Goal: Browse casually: Explore the website without a specific task or goal

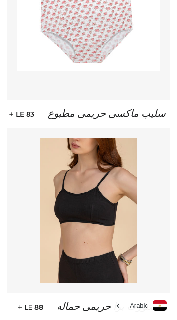
scroll to position [2301, 0]
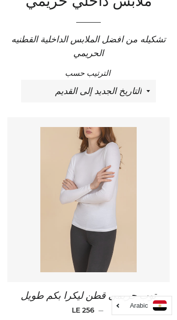
click at [129, 194] on img at bounding box center [88, 199] width 97 height 145
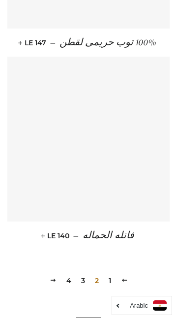
scroll to position [2461, 0]
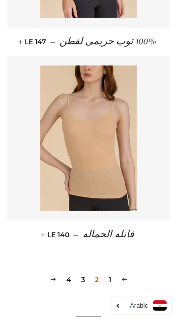
click at [84, 272] on link "3" at bounding box center [83, 279] width 12 height 15
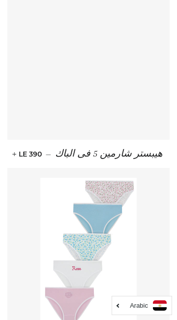
scroll to position [937, 0]
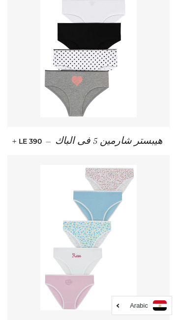
click at [0, 107] on div "هيبستر شارمين 5 فى الباك — السعر العادي LE 390 +" at bounding box center [85, 58] width 170 height 193
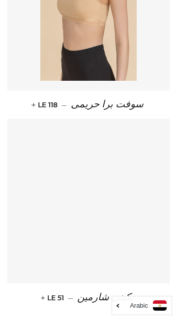
scroll to position [2337, 0]
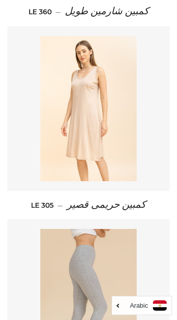
scroll to position [480, 0]
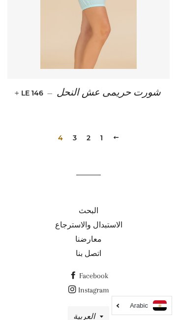
scroll to position [985, 0]
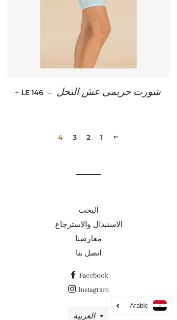
click at [89, 234] on link "معارضنا" at bounding box center [88, 238] width 27 height 9
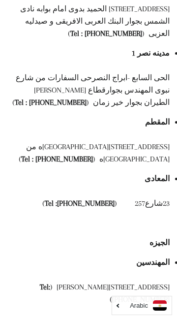
scroll to position [359, 0]
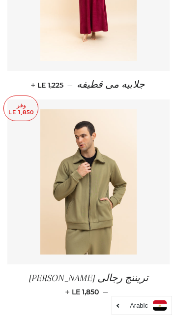
scroll to position [2347, 0]
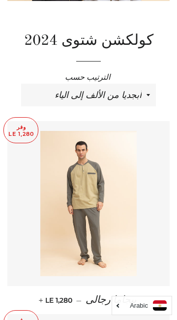
scroll to position [206, 0]
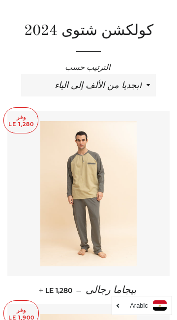
click at [22, 108] on p "وفر LE 1,280" at bounding box center [21, 120] width 34 height 25
click at [15, 108] on p "وفر LE 1,280" at bounding box center [21, 120] width 34 height 25
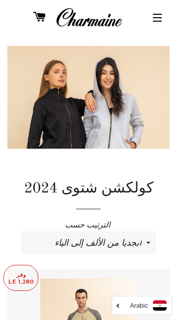
scroll to position [48, 0]
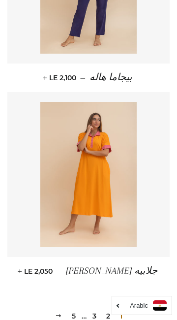
scroll to position [2349, 0]
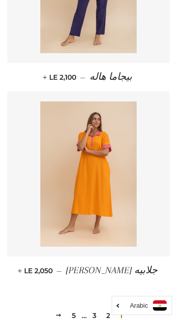
click at [109, 308] on link "2" at bounding box center [108, 315] width 12 height 15
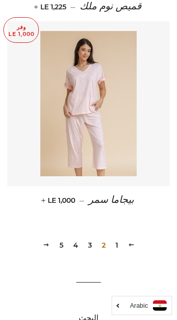
scroll to position [2417, 0]
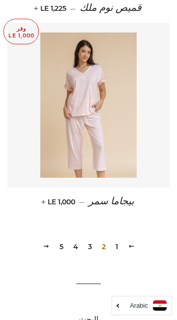
click at [90, 239] on link "3" at bounding box center [90, 246] width 12 height 15
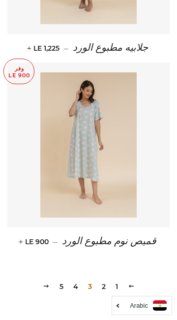
scroll to position [2379, 0]
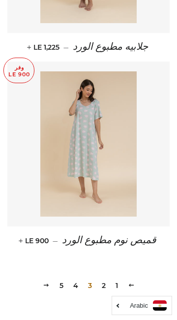
click at [76, 278] on link "4" at bounding box center [75, 285] width 13 height 15
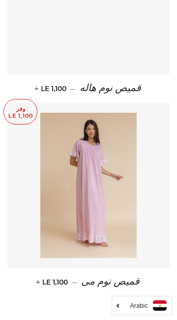
scroll to position [2338, 0]
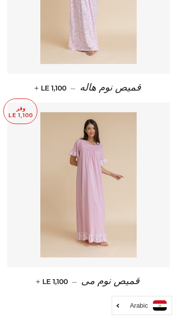
click at [61, 319] on link "5" at bounding box center [62, 326] width 12 height 15
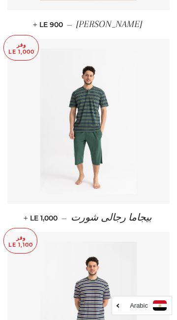
scroll to position [658, 0]
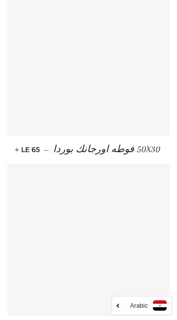
scroll to position [1587, 0]
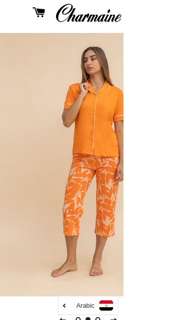
scroll to position [52, -53]
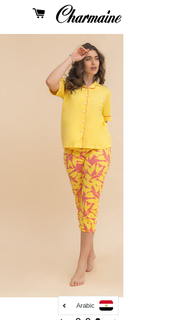
click at [116, 317] on span "الصفحه السابقة" at bounding box center [116, 320] width 7 height 7
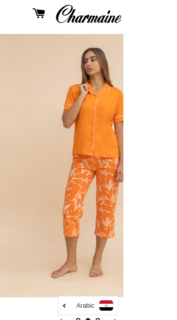
click at [117, 312] on button "الصفحه السابقة" at bounding box center [116, 320] width 22 height 22
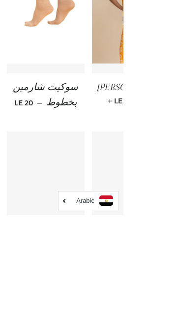
scroll to position [969, -53]
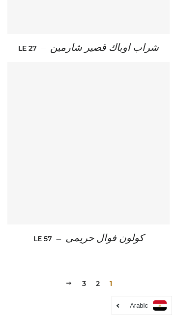
scroll to position [2353, 0]
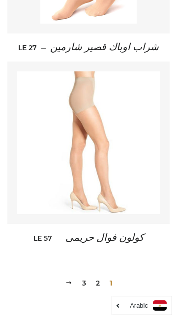
click at [96, 275] on link "2" at bounding box center [98, 282] width 12 height 15
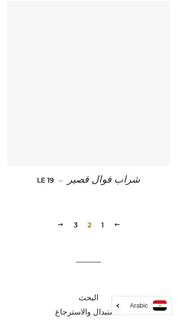
scroll to position [2444, 0]
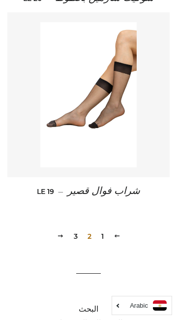
click at [76, 229] on link "3" at bounding box center [76, 236] width 12 height 15
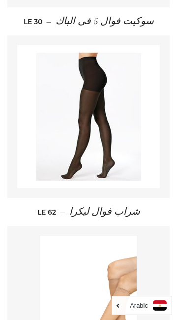
scroll to position [1629, 0]
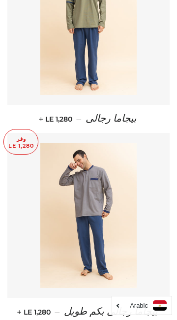
scroll to position [780, 0]
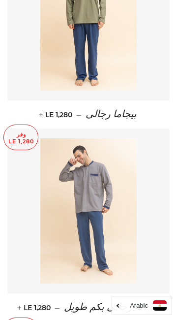
click at [126, 218] on img at bounding box center [88, 210] width 97 height 145
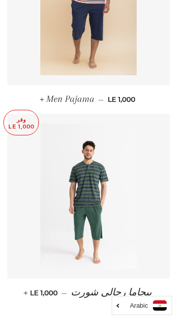
scroll to position [2339, 0]
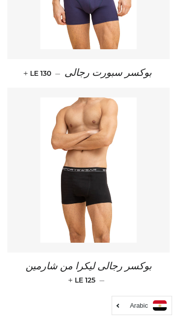
scroll to position [2366, 0]
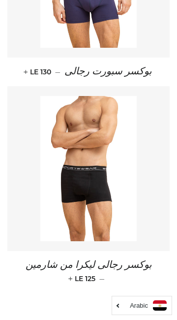
click at [76, 315] on link "3" at bounding box center [76, 322] width 12 height 15
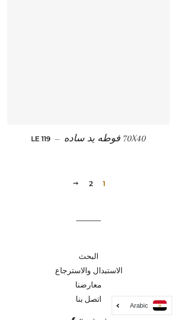
scroll to position [2305, 0]
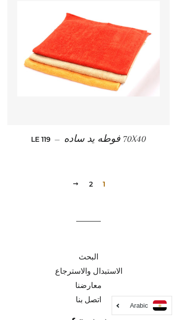
click at [89, 177] on link "2" at bounding box center [91, 184] width 12 height 15
click at [91, 177] on link "2" at bounding box center [91, 184] width 12 height 15
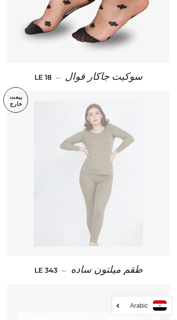
scroll to position [631, 0]
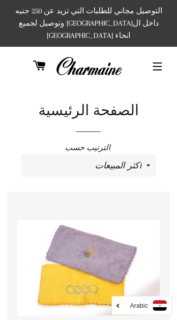
click at [151, 54] on button "التنقل في الموقع" at bounding box center [157, 66] width 25 height 25
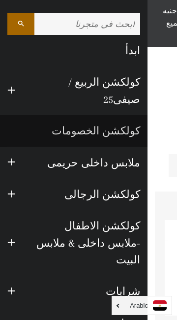
click at [92, 115] on link "كولكشن الخصومات" at bounding box center [74, 130] width 148 height 31
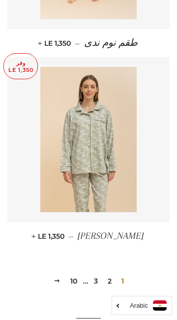
scroll to position [2409, 0]
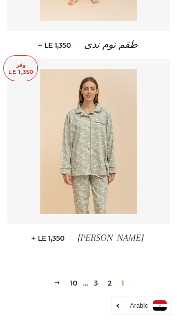
click at [110, 275] on link "2" at bounding box center [110, 282] width 12 height 15
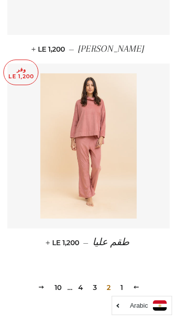
scroll to position [2402, 0]
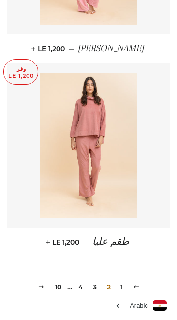
click at [93, 279] on link "3" at bounding box center [95, 286] width 12 height 15
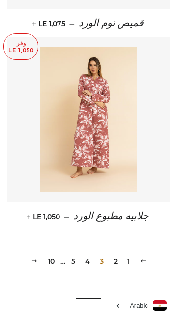
scroll to position [2433, 0]
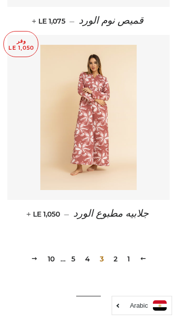
click at [89, 251] on link "4" at bounding box center [87, 258] width 13 height 15
click at [90, 251] on link "4" at bounding box center [87, 258] width 13 height 15
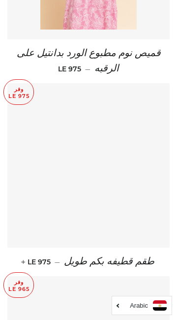
scroll to position [1806, 0]
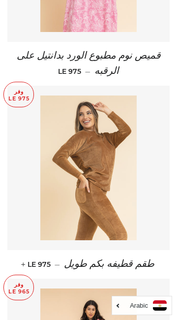
click at [120, 168] on img at bounding box center [88, 167] width 97 height 145
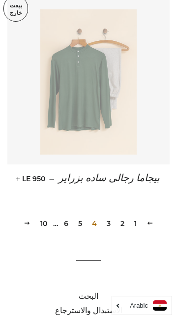
scroll to position [2472, 0]
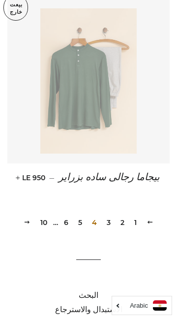
click at [81, 215] on link "5" at bounding box center [80, 222] width 12 height 15
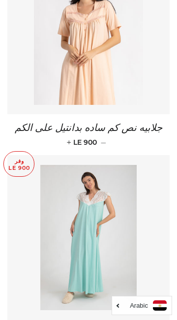
scroll to position [2380, 0]
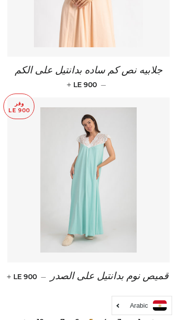
click at [76, 314] on link "6" at bounding box center [77, 321] width 12 height 15
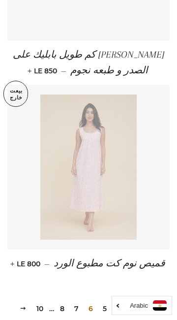
scroll to position [2445, 0]
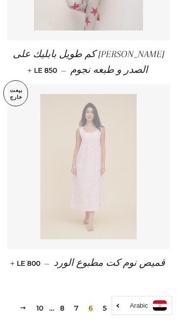
click at [77, 301] on link "7" at bounding box center [76, 308] width 12 height 15
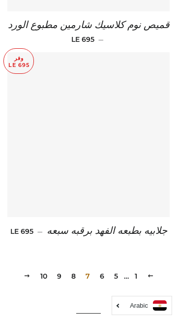
scroll to position [2437, 0]
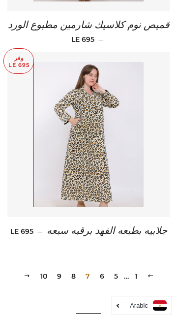
click at [75, 269] on link "8" at bounding box center [73, 276] width 12 height 15
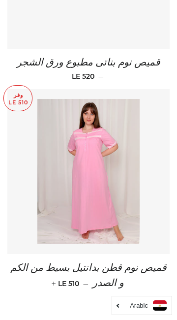
scroll to position [2442, 0]
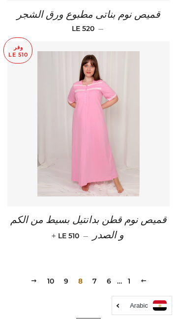
click at [67, 274] on link "9" at bounding box center [66, 281] width 12 height 15
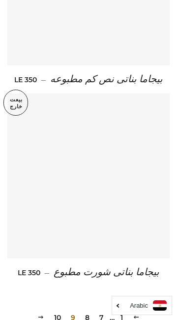
scroll to position [2344, 0]
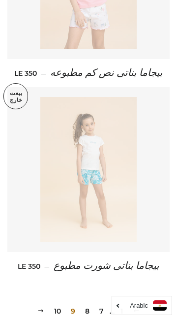
click at [60, 304] on link "10" at bounding box center [57, 311] width 15 height 15
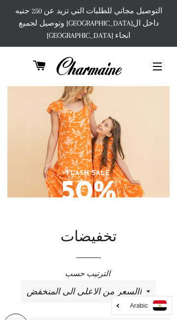
click at [160, 57] on button "التنقل في الموقع" at bounding box center [157, 66] width 25 height 25
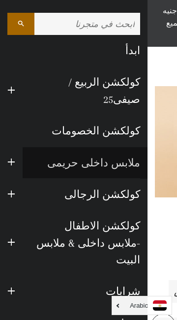
click at [121, 150] on link "ملابس داخلى حريمى" at bounding box center [85, 162] width 125 height 31
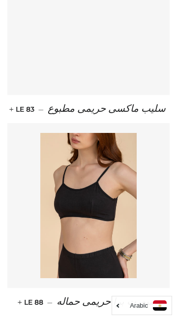
scroll to position [2305, 0]
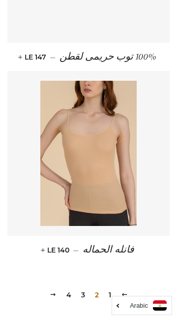
scroll to position [2416, 0]
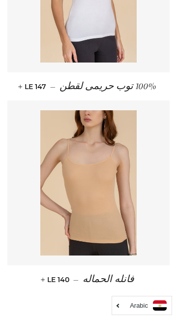
click at [83, 317] on link "3" at bounding box center [83, 324] width 12 height 15
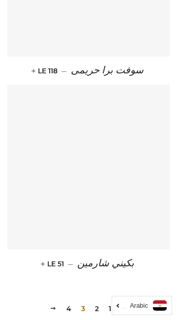
scroll to position [2368, 0]
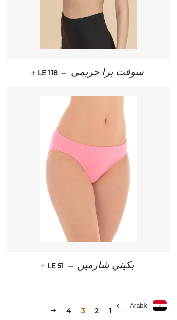
click at [68, 303] on link "4" at bounding box center [68, 310] width 13 height 15
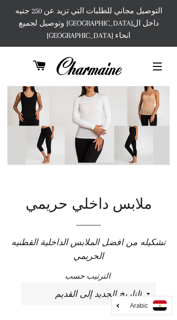
click at [161, 59] on button "التنقل في الموقع" at bounding box center [157, 66] width 25 height 25
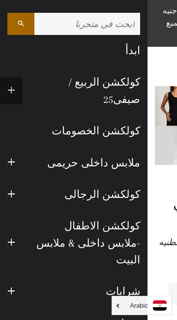
click at [12, 89] on span "button" at bounding box center [11, 91] width 8 height 12
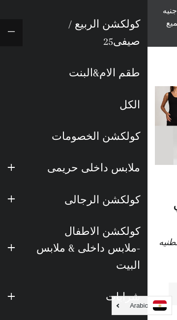
scroll to position [59, 0]
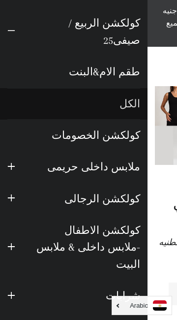
click at [92, 91] on link "الكل" at bounding box center [74, 103] width 148 height 31
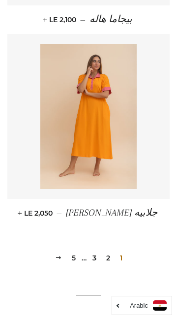
scroll to position [2407, 0]
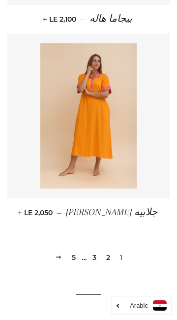
click at [109, 250] on link "2" at bounding box center [108, 257] width 12 height 15
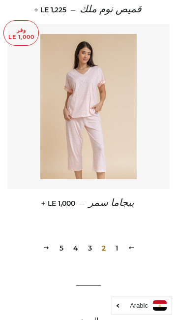
scroll to position [2416, 0]
click at [91, 241] on link "3" at bounding box center [90, 248] width 12 height 15
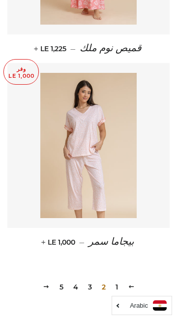
scroll to position [1866, 0]
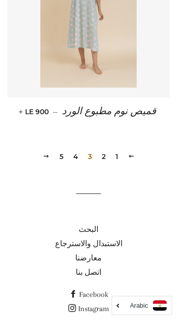
scroll to position [2508, 0]
